Goal: Check status: Check status

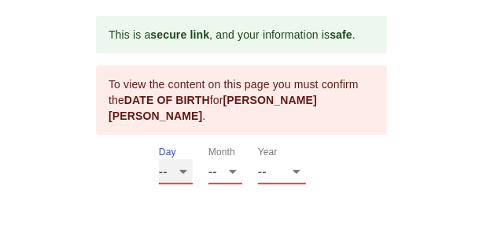
click at [182, 159] on select "-- 01 02 03 04 05 06 07 08 09 10 11 12 13 14 15 16 17 18 19 20 21 22 23 24 25 2…" at bounding box center [176, 171] width 34 height 25
select select "03"
click at [159, 159] on select "-- 01 02 03 04 05 06 07 08 09 10 11 12 13 14 15 16 17 18 19 20 21 22 23 24 25 2…" at bounding box center [176, 171] width 34 height 25
click at [234, 159] on select "-- 01 02 03 04 05 06 07 08 09 10 11 12" at bounding box center [225, 171] width 34 height 25
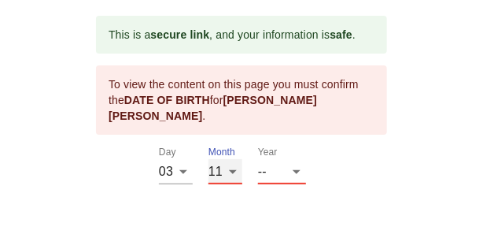
click at [208, 159] on select "-- 01 02 03 04 05 06 07 08 09 10 11 12" at bounding box center [225, 171] width 34 height 25
click at [233, 159] on select "-- 01 02 03 04 05 06 07 08 09 10 11 12" at bounding box center [225, 171] width 34 height 25
select select "09"
click at [208, 159] on select "-- 01 02 03 04 05 06 07 08 09 10 11 12" at bounding box center [225, 171] width 34 height 25
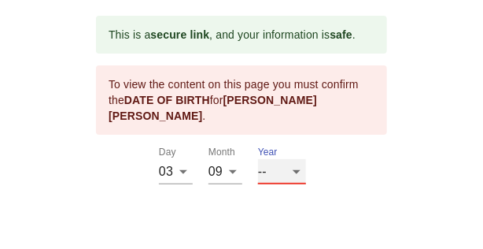
click at [301, 159] on select "-- 2025 2024 2023 2022 2021 2020 2019 2018 2017 2016 2015 2014 2013 2012 2011 2…" at bounding box center [282, 171] width 48 height 25
